Goal: Task Accomplishment & Management: Complete application form

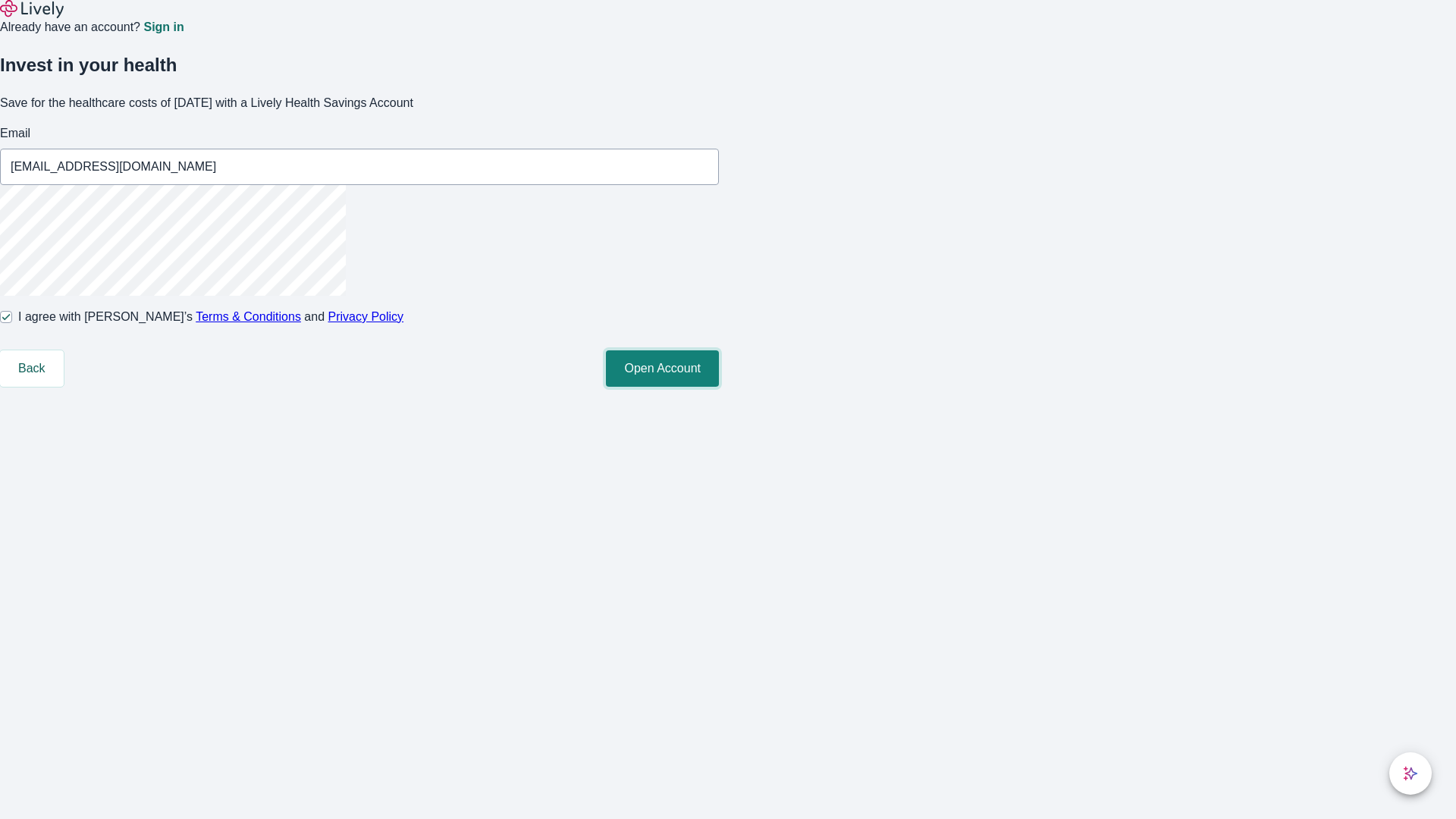
click at [719, 387] on button "Open Account" at bounding box center [663, 369] width 113 height 37
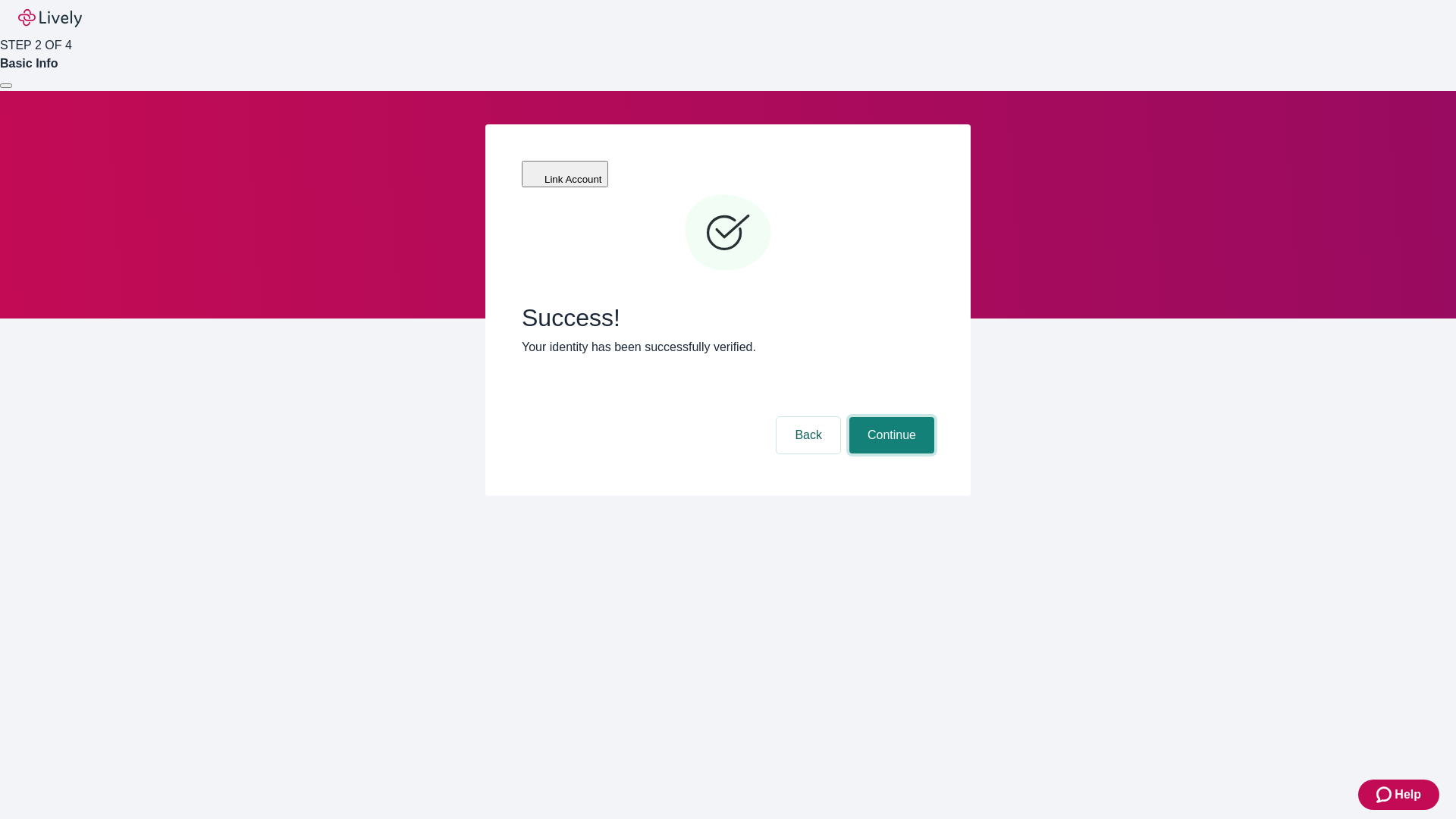
click at [890, 417] on button "Continue" at bounding box center [892, 436] width 85 height 37
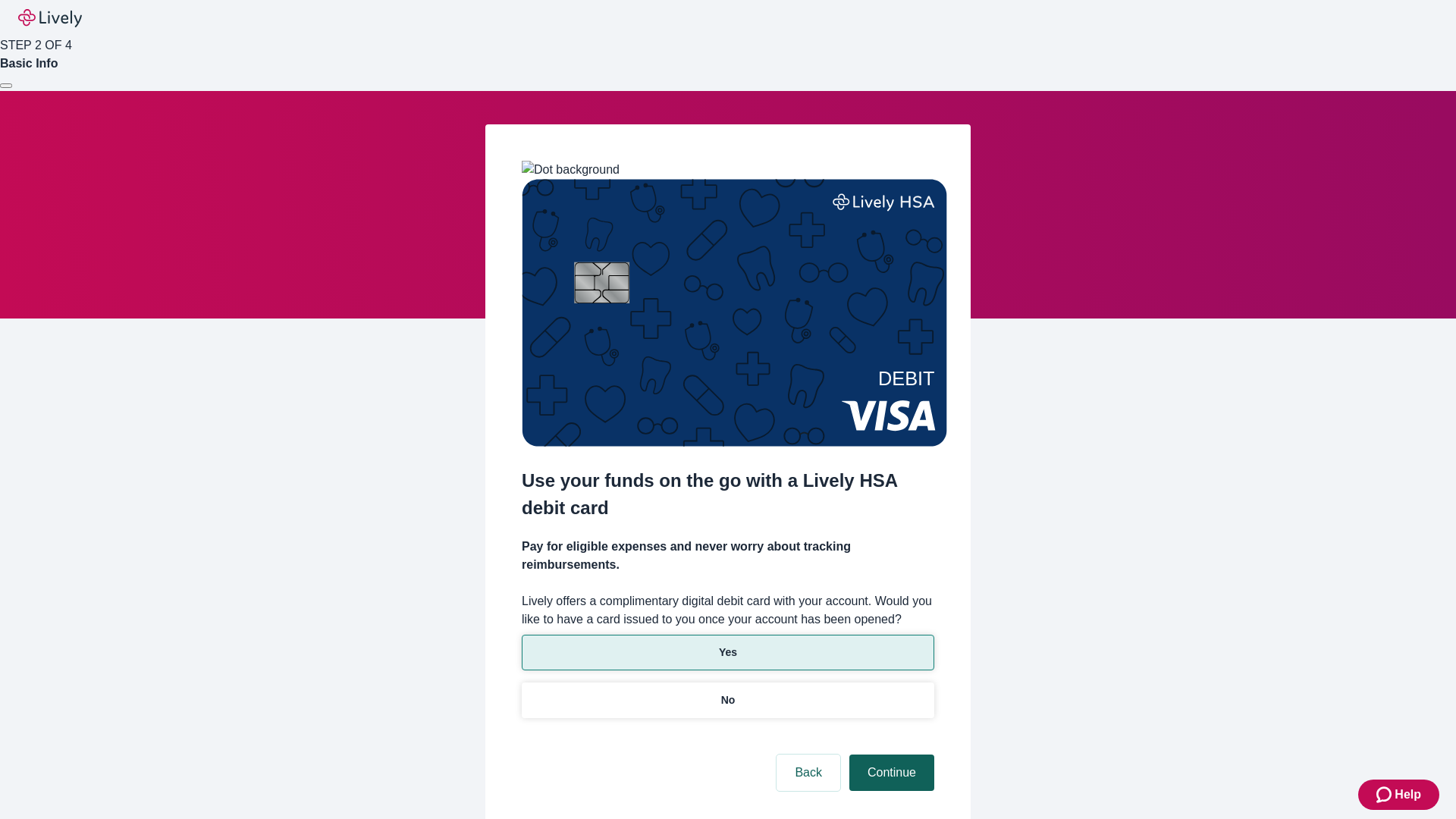
click at [727, 692] on p "No" at bounding box center [728, 700] width 15 height 16
click at [890, 755] on button "Continue" at bounding box center [892, 773] width 85 height 37
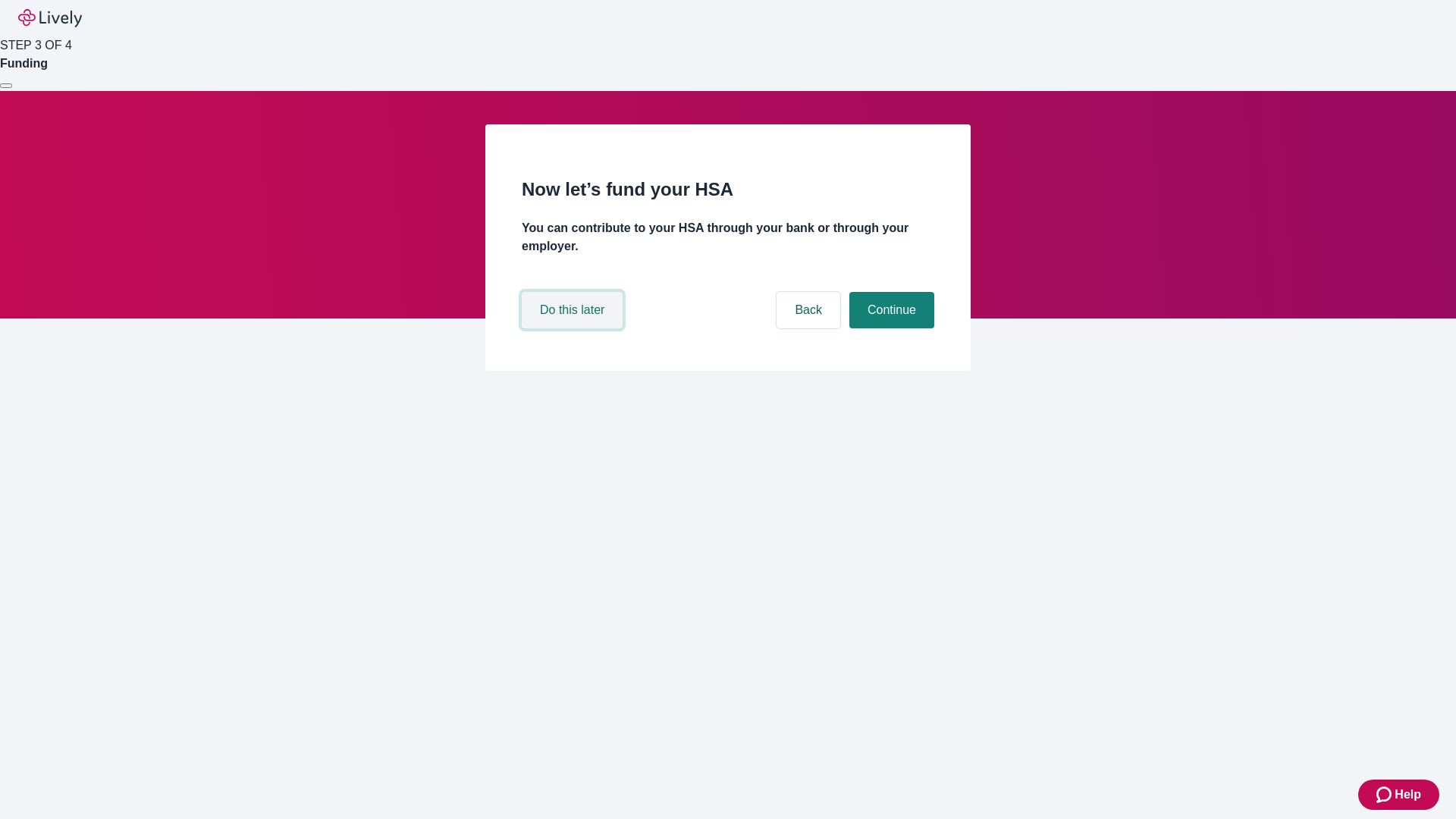
click at [574, 329] on button "Do this later" at bounding box center [572, 310] width 101 height 37
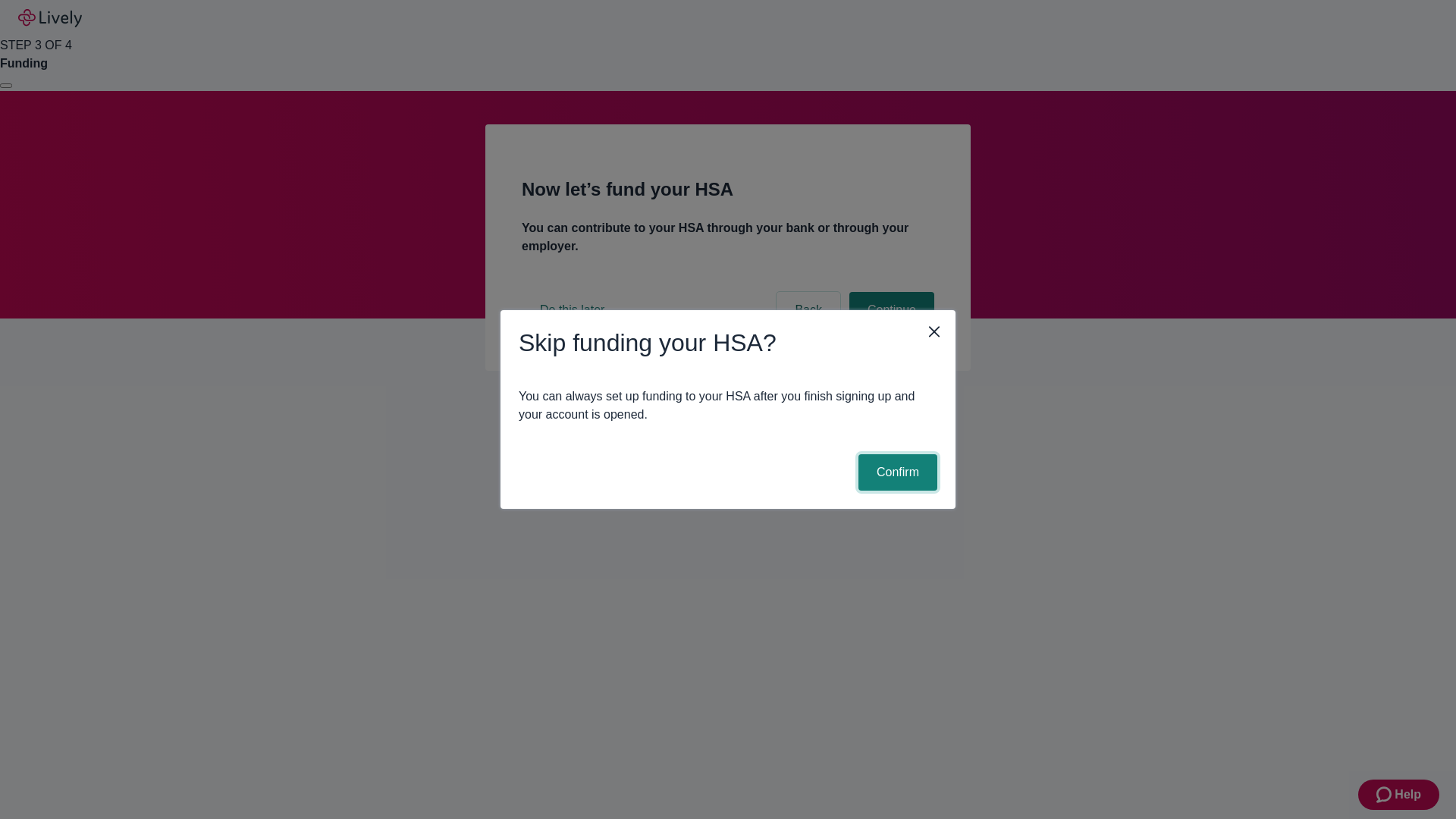
click at [896, 472] on button "Confirm" at bounding box center [898, 472] width 79 height 37
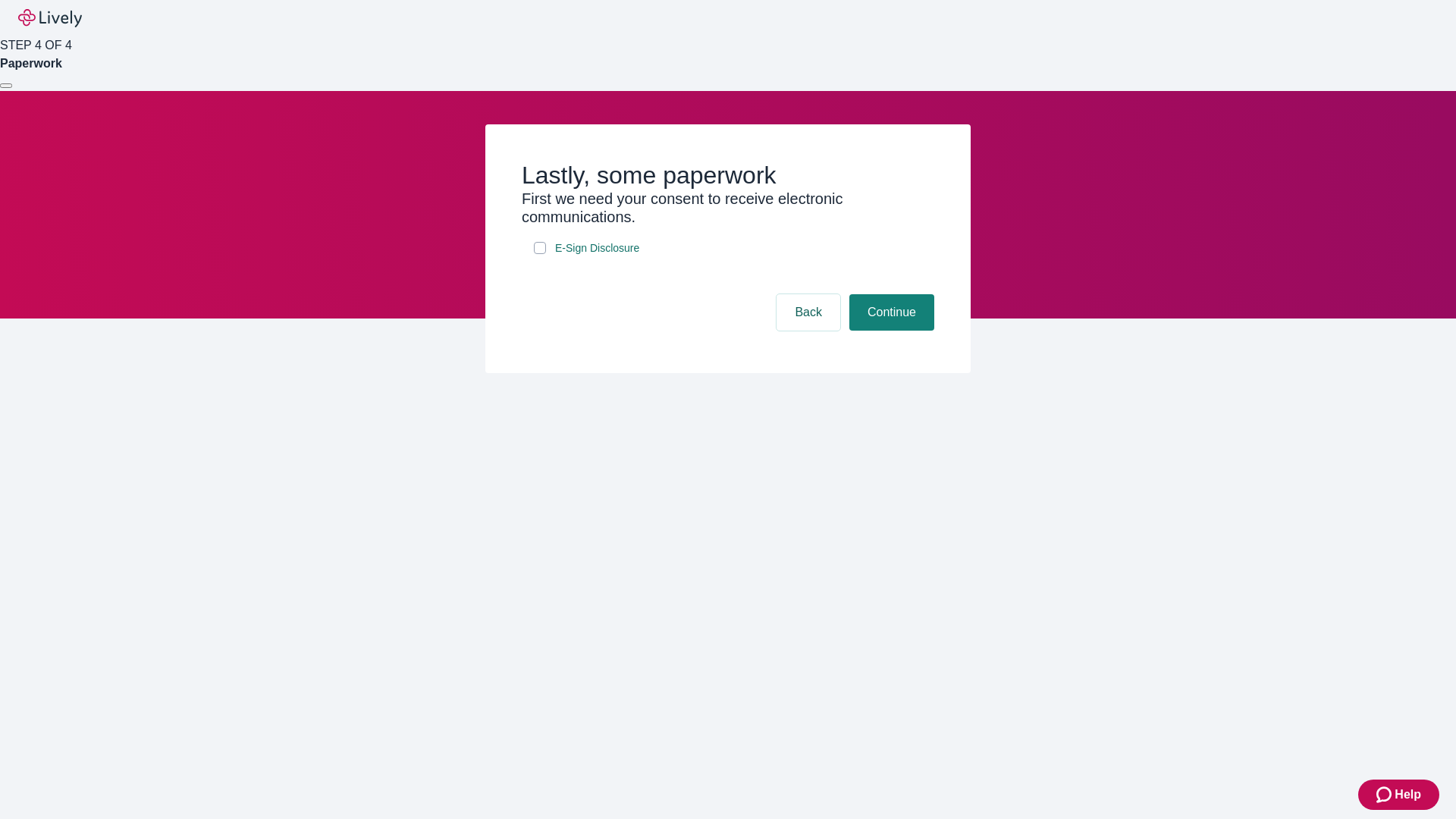
click at [540, 254] on input "E-Sign Disclosure" at bounding box center [540, 248] width 12 height 12
checkbox input "true"
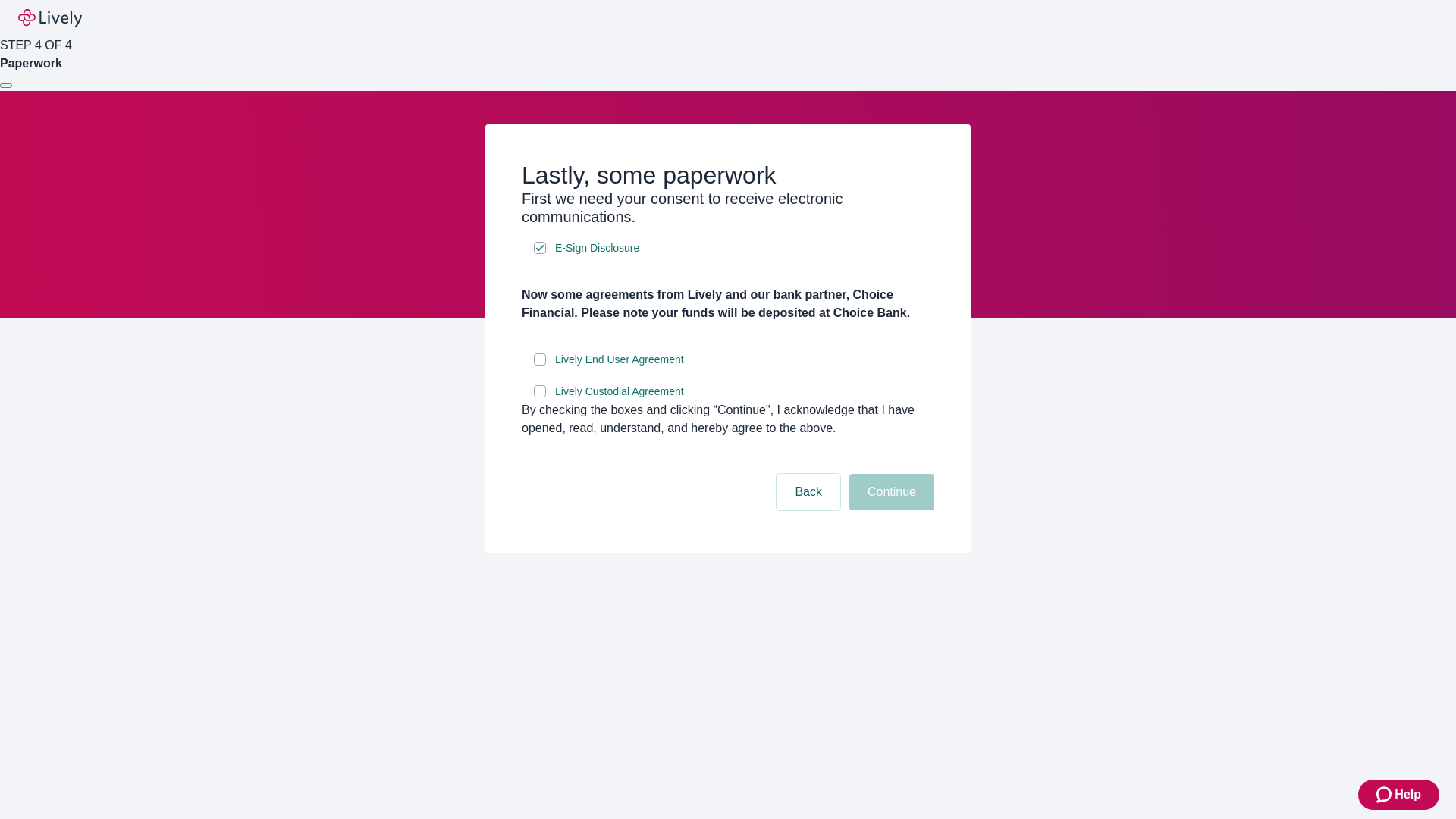
click at [540, 365] on input "Lively End User Agreement" at bounding box center [540, 359] width 12 height 12
checkbox input "true"
click at [540, 397] on input "Lively Custodial Agreement" at bounding box center [540, 391] width 12 height 12
checkbox input "true"
click at [890, 510] on button "Continue" at bounding box center [892, 492] width 85 height 37
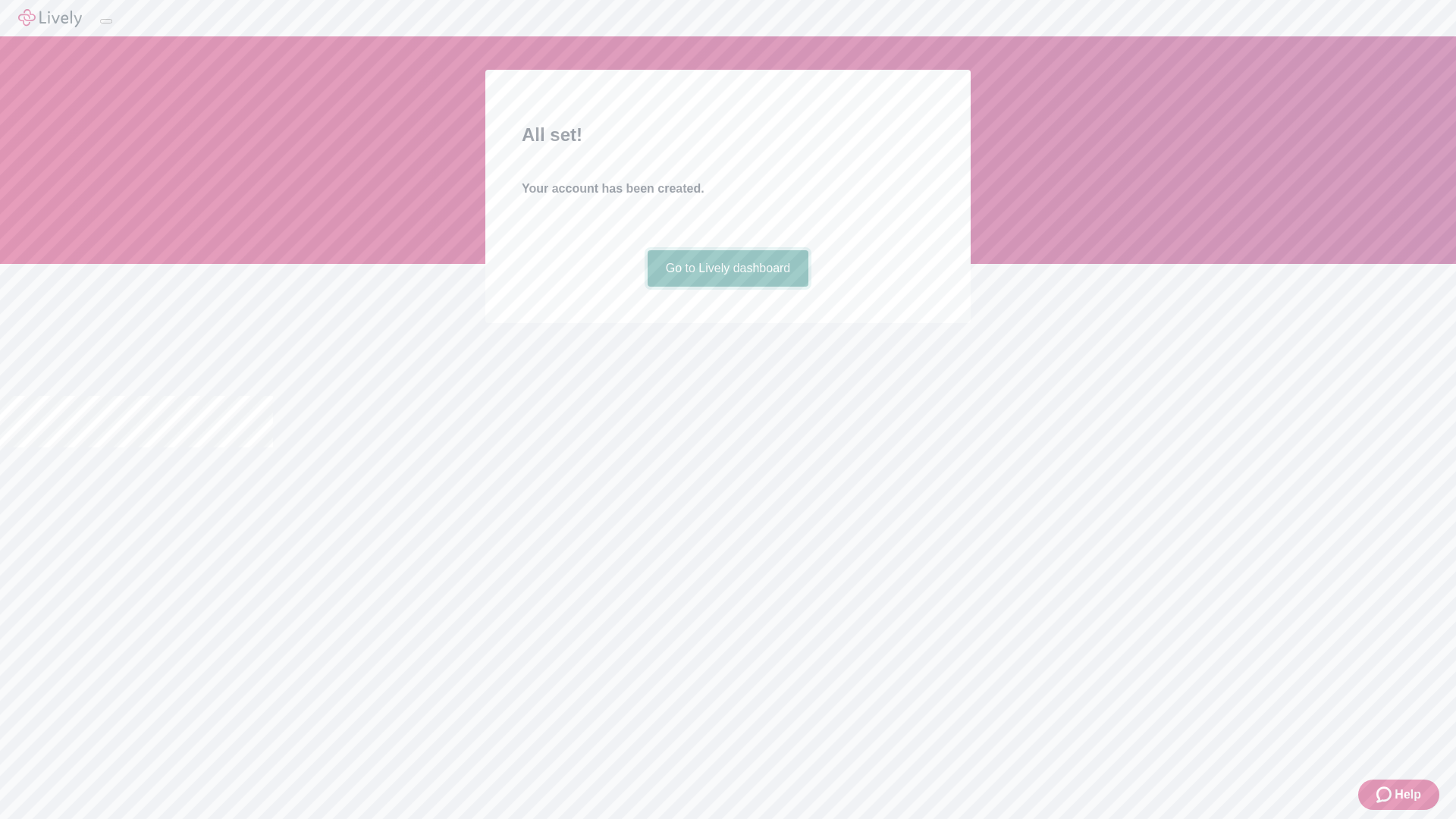
click at [727, 287] on link "Go to Lively dashboard" at bounding box center [729, 269] width 162 height 37
